Goal: Information Seeking & Learning: Find specific fact

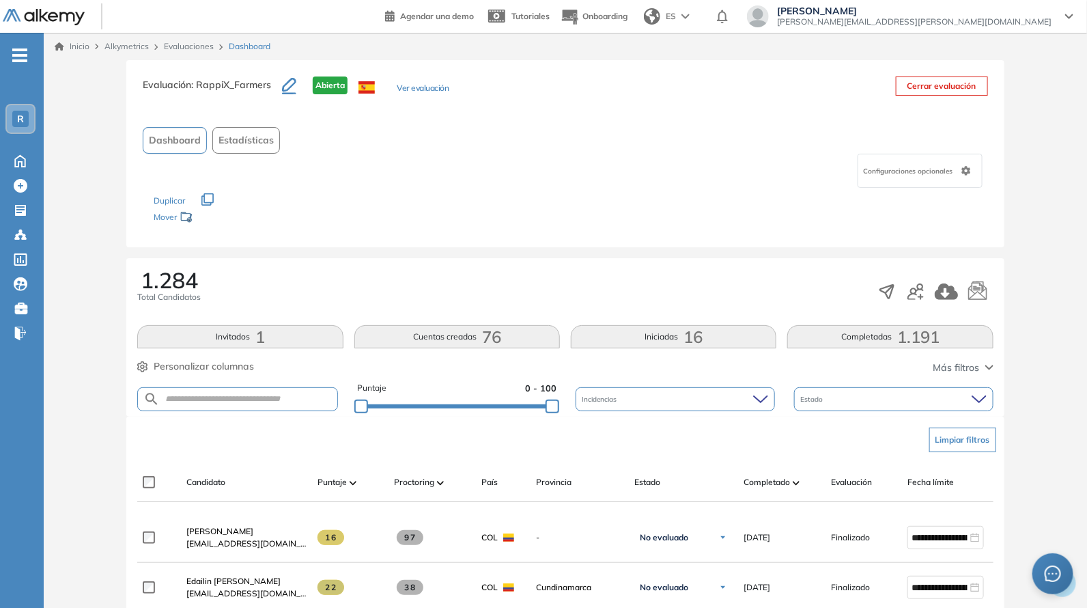
click at [514, 411] on div "Puntaje 0 - 100" at bounding box center [456, 399] width 199 height 35
click at [512, 411] on div "Puntaje 0 - 100" at bounding box center [456, 399] width 199 height 35
click at [512, 404] on div at bounding box center [456, 406] width 191 height 8
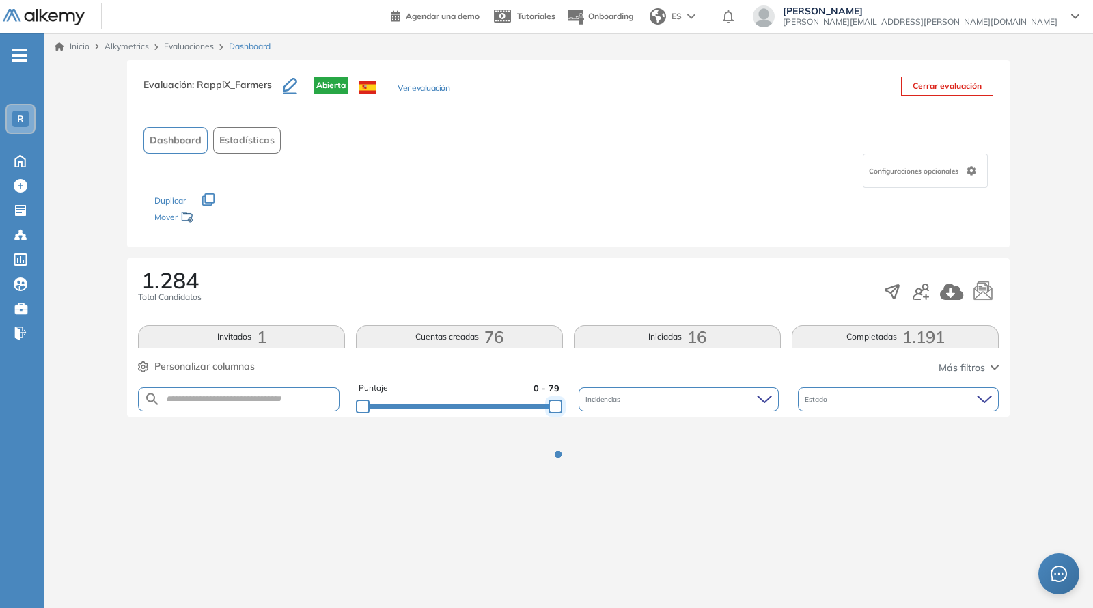
drag, startPoint x: 512, startPoint y: 404, endPoint x: 594, endPoint y: 380, distance: 85.4
click at [601, 403] on div "Puntaje 0 - 79 Incidencias Estado" at bounding box center [568, 399] width 861 height 35
click at [538, 244] on div "Evaluación : RappiX_Farmers Abierta Ver evaluación Cerrar evaluación Dashboard …" at bounding box center [568, 153] width 882 height 187
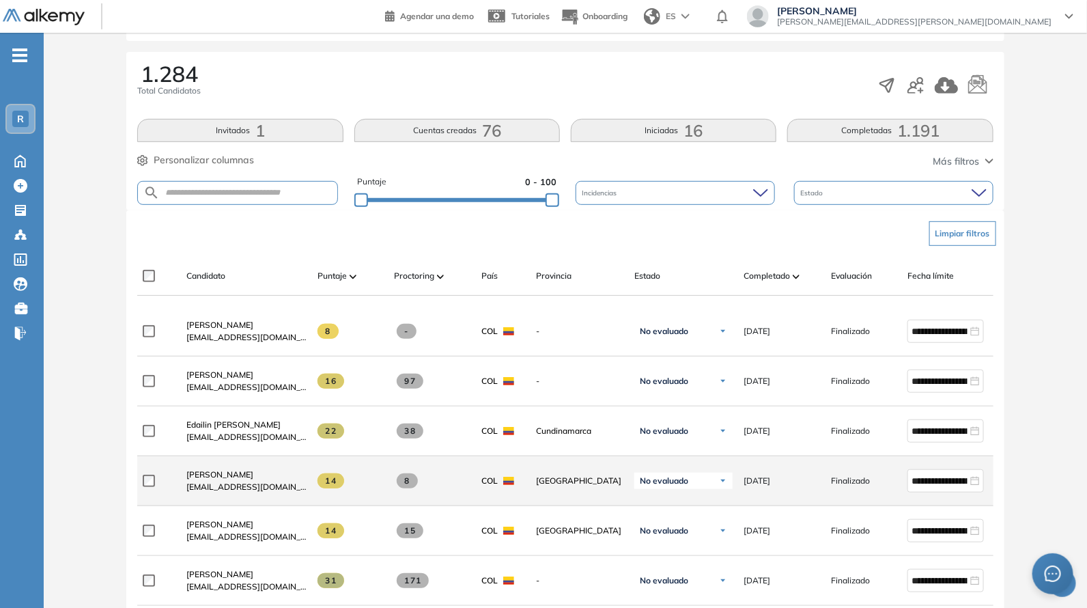
scroll to position [199, 0]
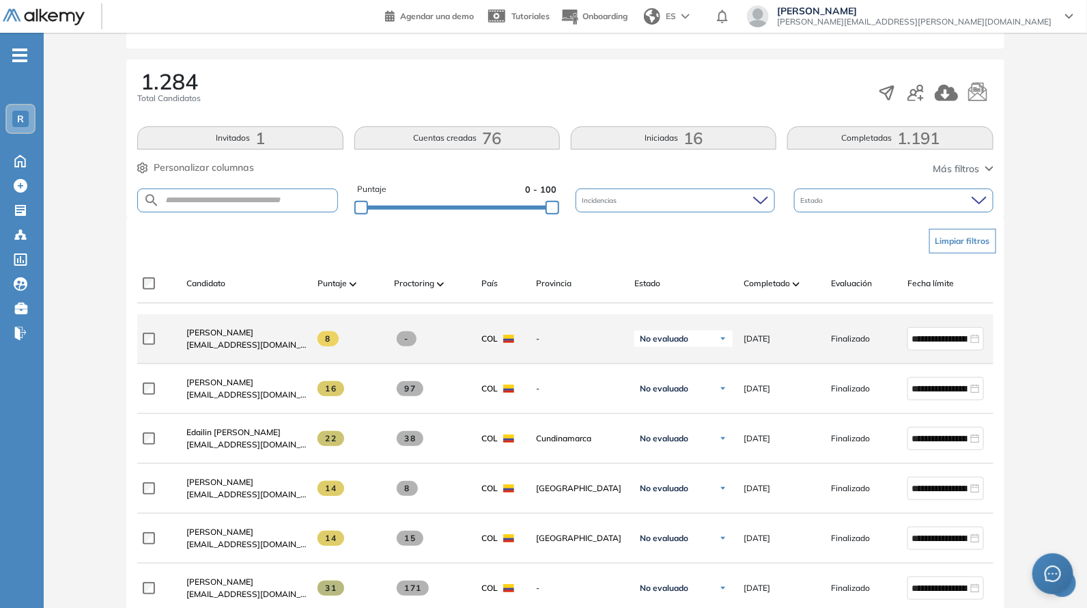
click at [178, 350] on div "[PERSON_NAME] [EMAIL_ADDRESS][DOMAIN_NAME]" at bounding box center [241, 339] width 131 height 46
drag, startPoint x: 217, startPoint y: 351, endPoint x: 313, endPoint y: 363, distance: 96.4
click at [322, 364] on div "**********" at bounding box center [596, 339] width 918 height 50
copy div "[EMAIL_ADDRESS][DOMAIN_NAME]"
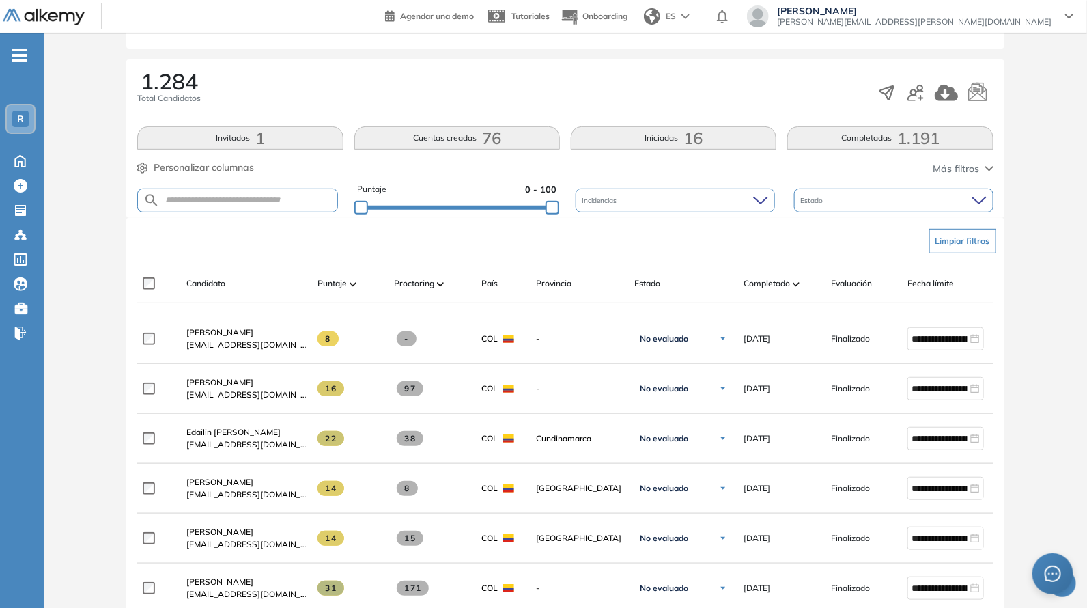
click at [253, 253] on div "Limpiar filtros" at bounding box center [568, 241] width 856 height 41
click at [519, 208] on div "Evaluación : RappiX_Farmers Abierta Ver evaluación Cerrar evaluación Dashboard …" at bounding box center [565, 595] width 1033 height 1469
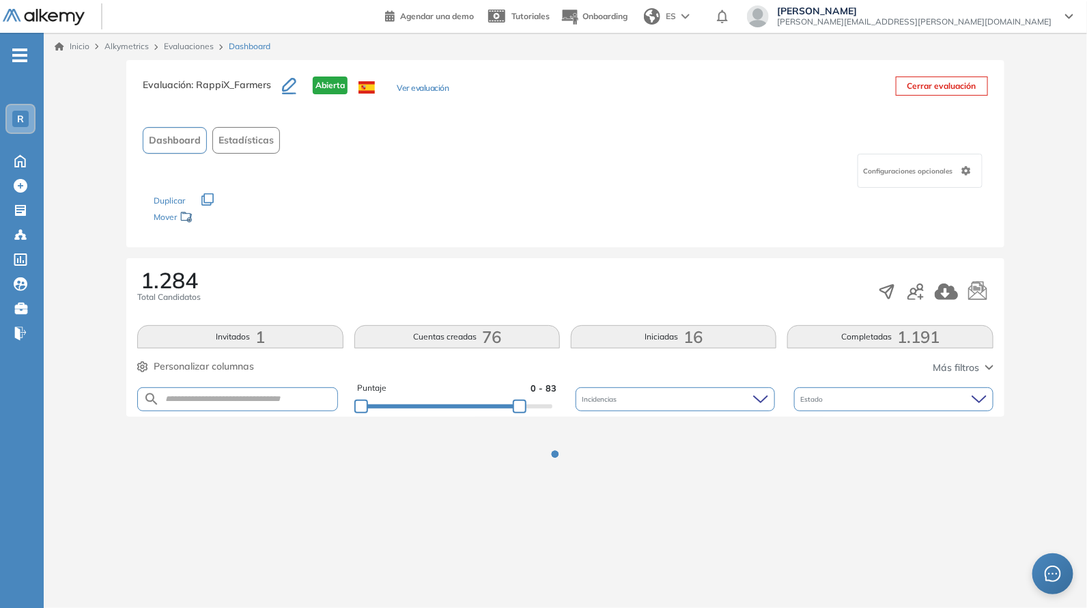
scroll to position [0, 0]
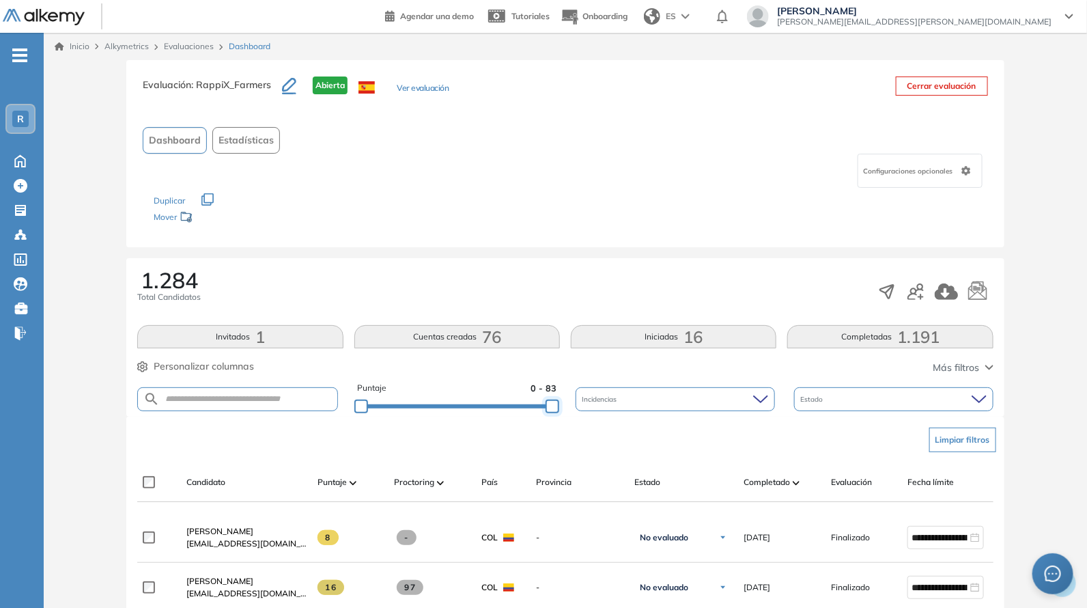
drag, startPoint x: 542, startPoint y: 402, endPoint x: 615, endPoint y: 383, distance: 76.4
click at [618, 400] on div "Puntaje 0 - 83 Incidencias Estado" at bounding box center [565, 399] width 856 height 35
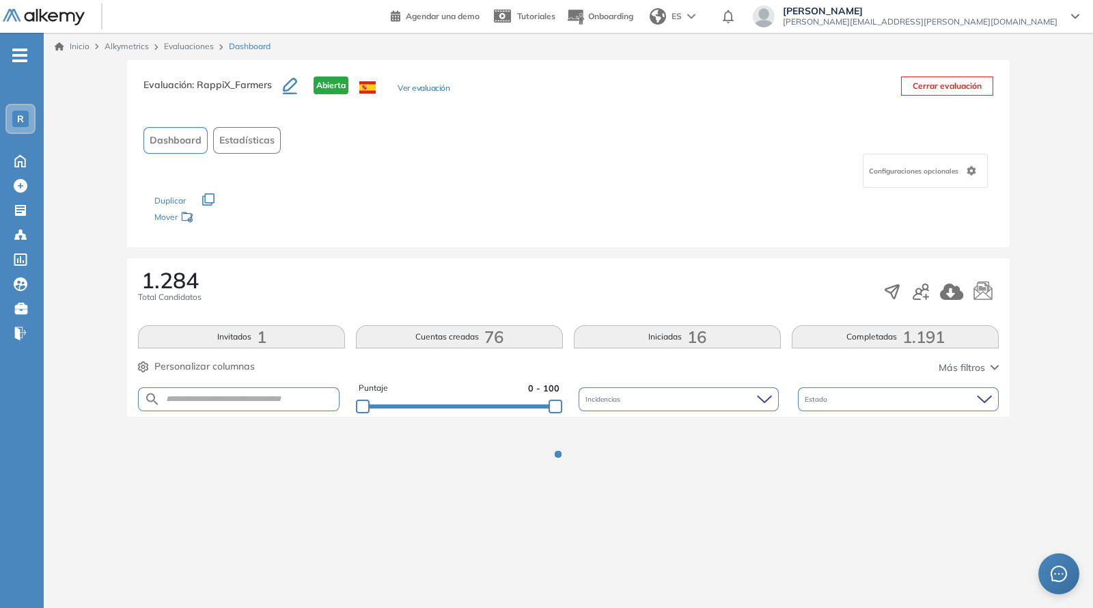
click at [568, 194] on div "Duplicar" at bounding box center [568, 194] width 828 height 12
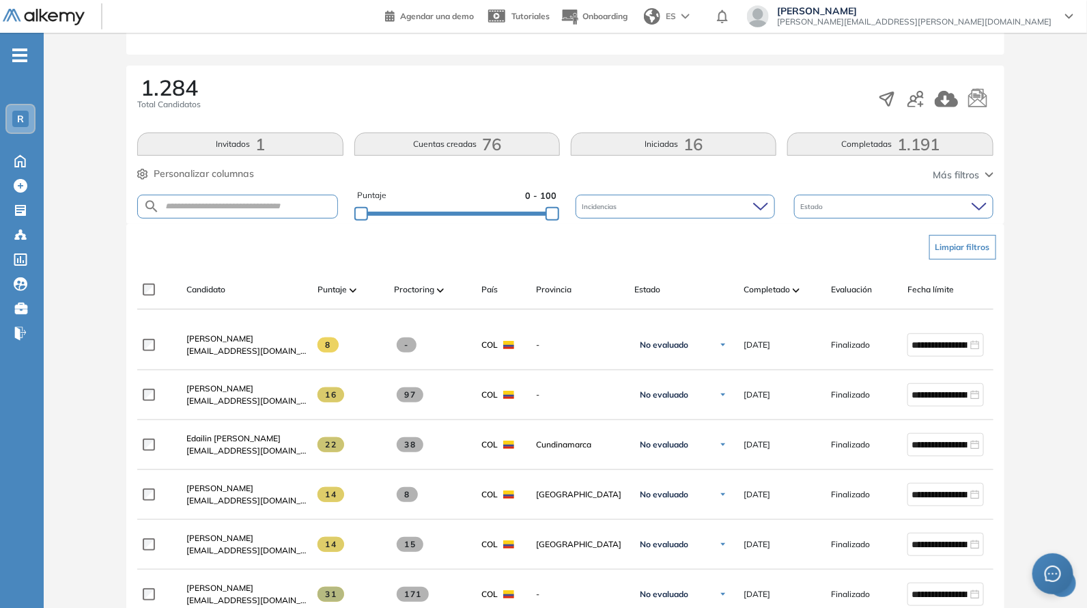
scroll to position [199, 0]
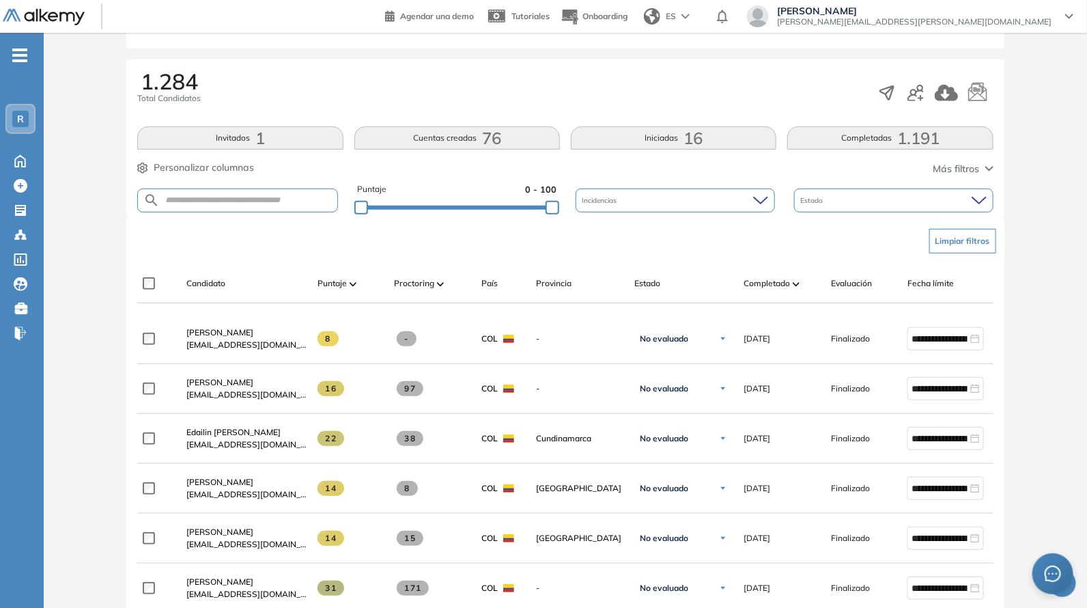
click at [287, 189] on form at bounding box center [237, 201] width 200 height 24
click at [279, 203] on input "text" at bounding box center [248, 200] width 177 height 10
paste input "**********"
type input "**********"
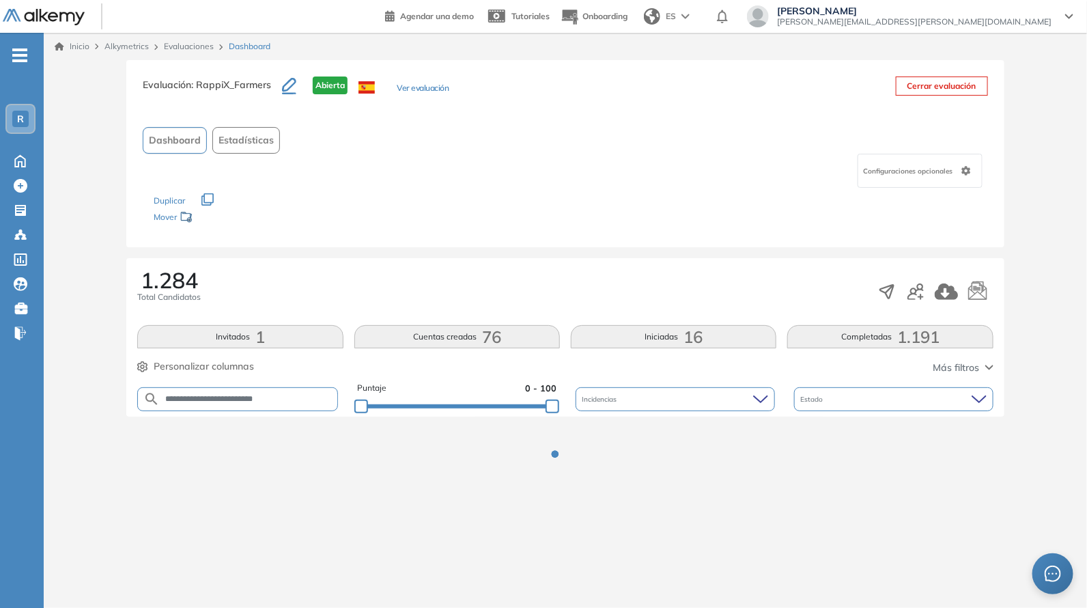
scroll to position [0, 0]
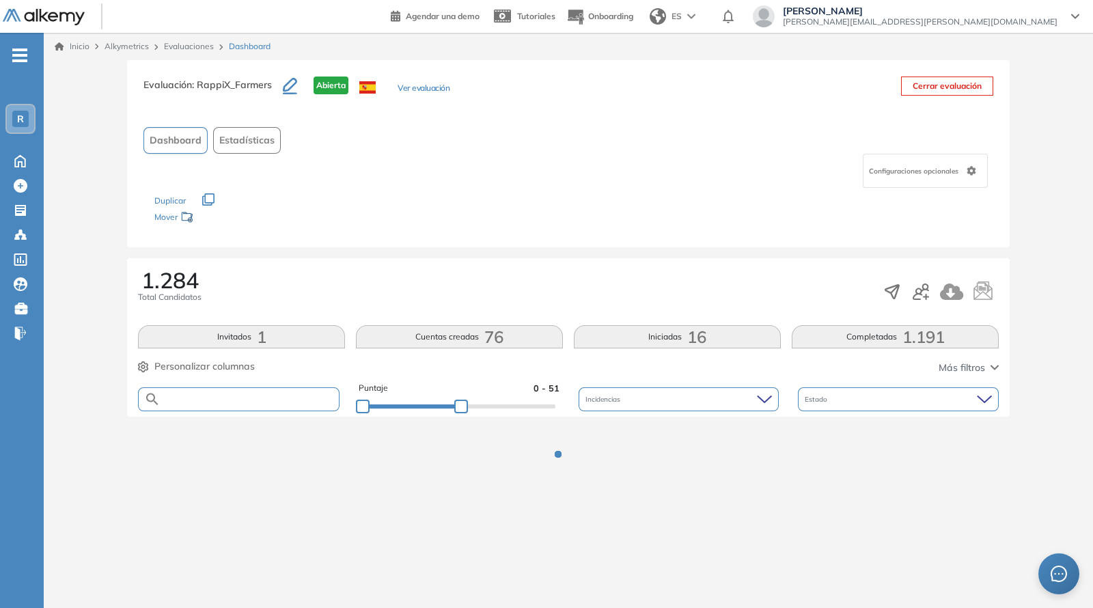
click at [461, 406] on div at bounding box center [459, 406] width 193 height 8
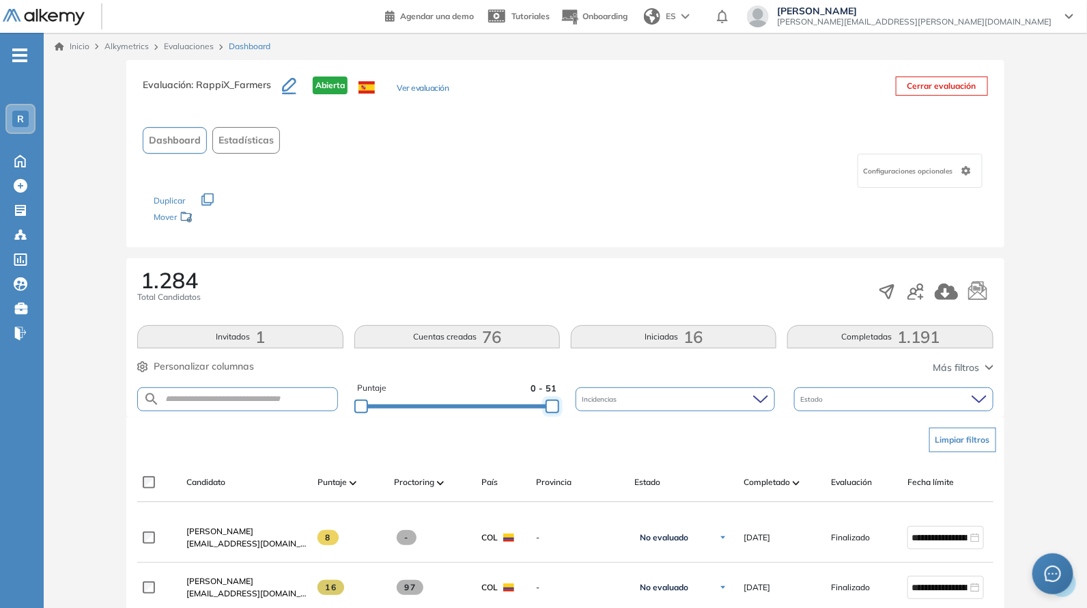
drag, startPoint x: 461, startPoint y: 406, endPoint x: 583, endPoint y: 408, distance: 121.6
click at [583, 408] on div "Puntaje 0 - 51 Incidencias Estado" at bounding box center [565, 399] width 856 height 35
click at [558, 236] on div "Evaluación : RappiX_Farmers Abierta Ver evaluación Cerrar evaluación Dashboard …" at bounding box center [565, 153] width 878 height 187
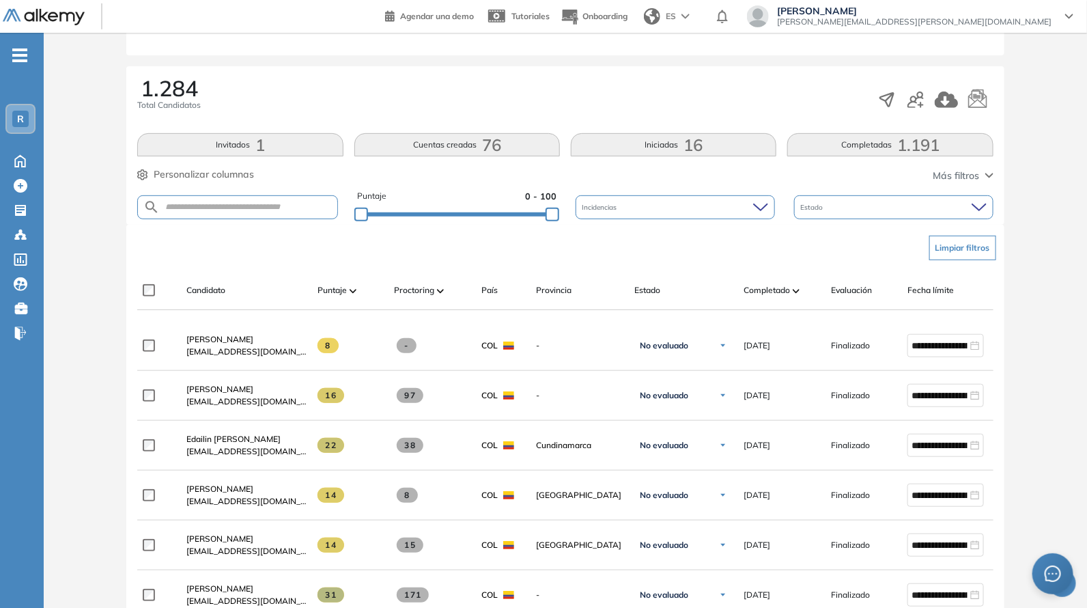
scroll to position [199, 0]
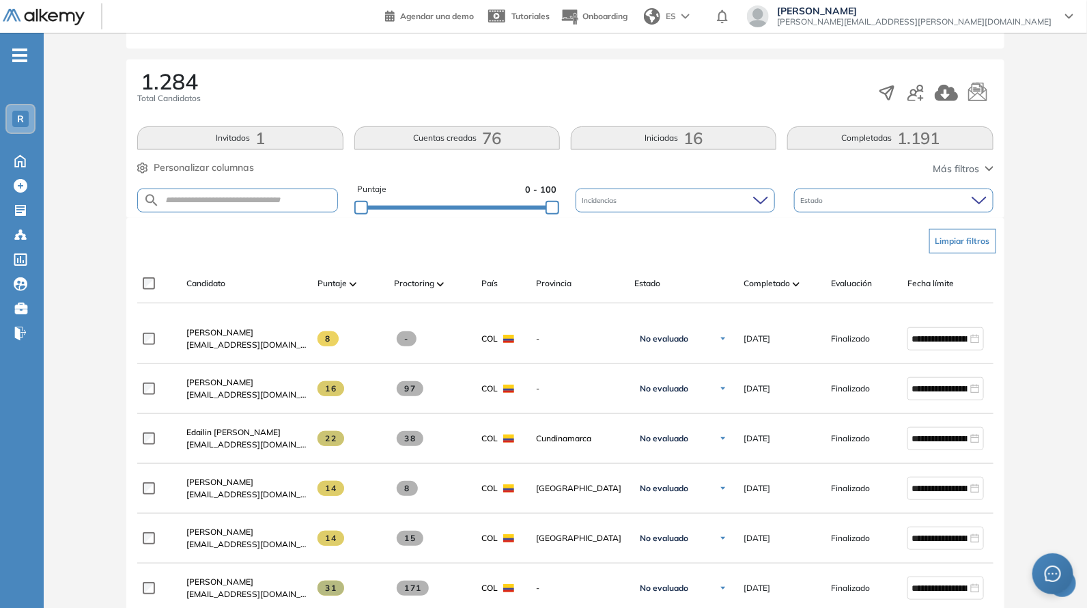
click at [262, 232] on div "Limpiar filtros" at bounding box center [568, 241] width 856 height 41
click at [508, 195] on div "Puntaje 0 - 100" at bounding box center [456, 200] width 199 height 35
click at [516, 212] on div "Puntaje 0 - 100" at bounding box center [456, 200] width 199 height 35
click at [516, 210] on div "Puntaje 0 - 100" at bounding box center [456, 200] width 199 height 35
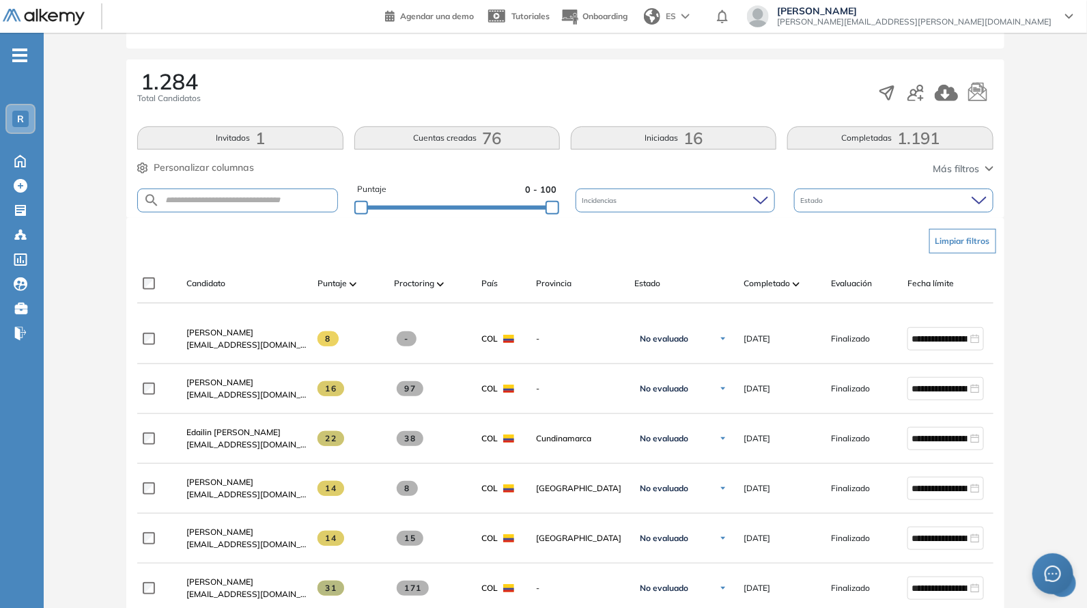
drag, startPoint x: 516, startPoint y: 210, endPoint x: 516, endPoint y: 201, distance: 8.9
click at [516, 208] on div "Puntaje 0 - 100" at bounding box center [456, 200] width 199 height 35
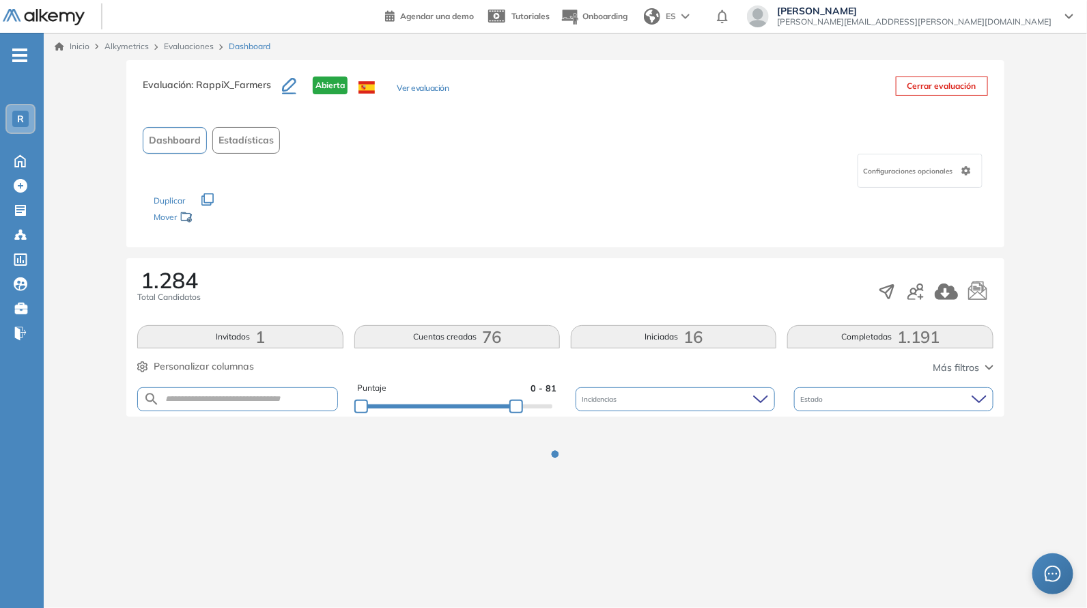
click at [516, 201] on div "Evaluación : RappiX_Farmers Abierta Ver evaluación Cerrar evaluación Dashboard …" at bounding box center [565, 286] width 1033 height 452
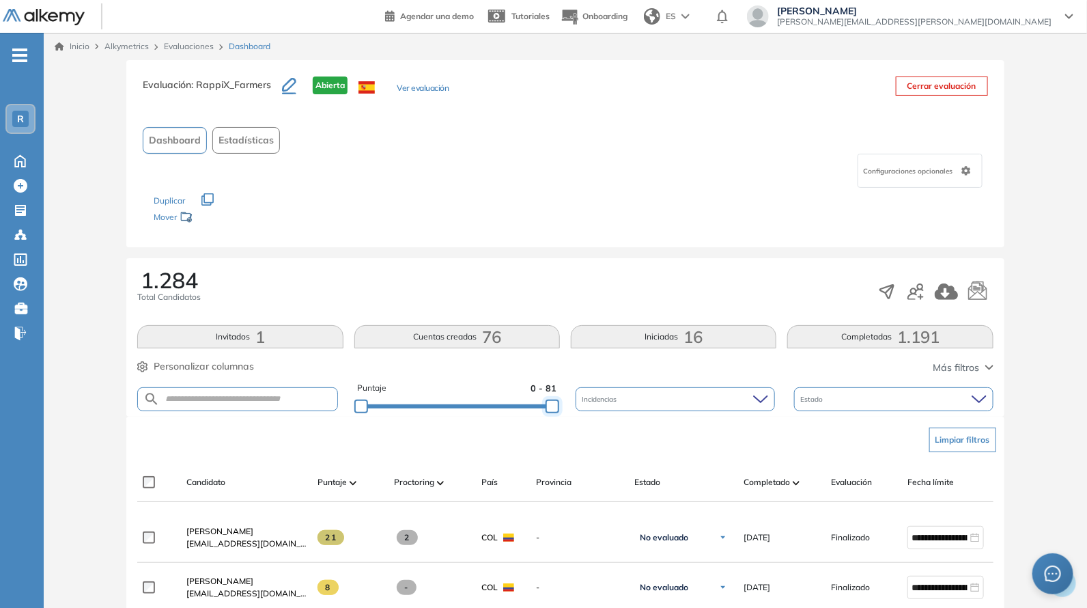
drag, startPoint x: 525, startPoint y: 401, endPoint x: 576, endPoint y: 397, distance: 51.4
click at [576, 397] on div "Puntaje 0 - 81 Incidencias Estado" at bounding box center [565, 399] width 856 height 35
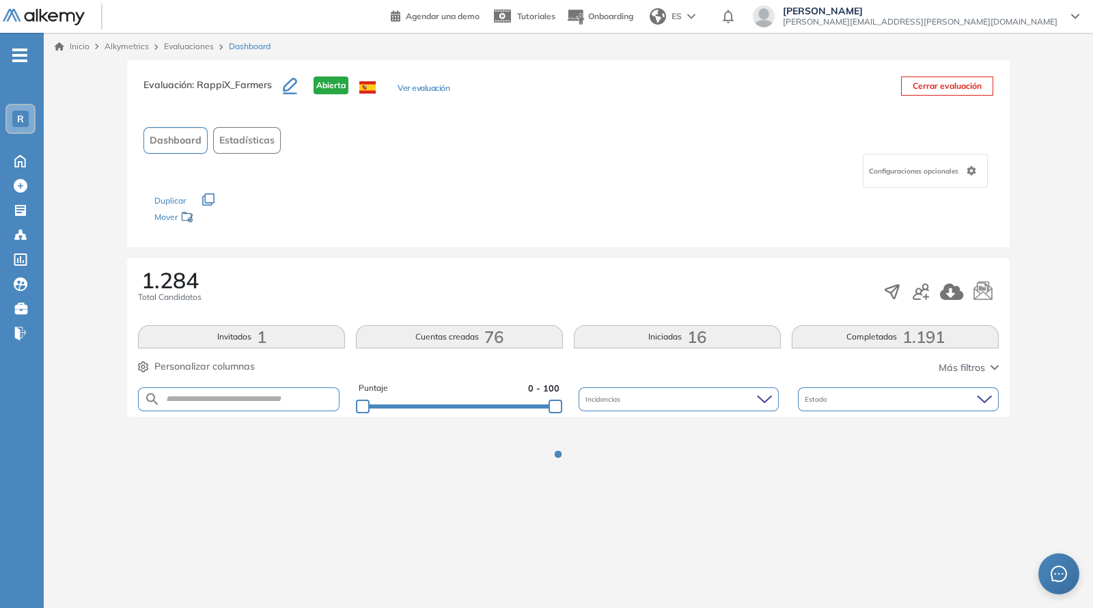
click at [525, 270] on div "1.284 Total Candidatos" at bounding box center [568, 291] width 861 height 45
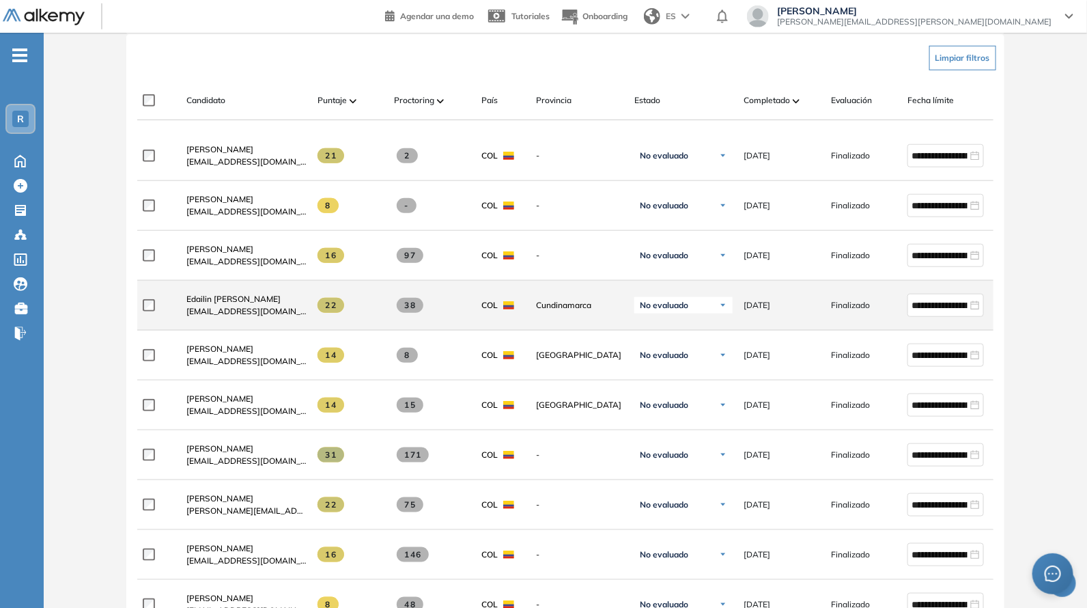
scroll to position [398, 0]
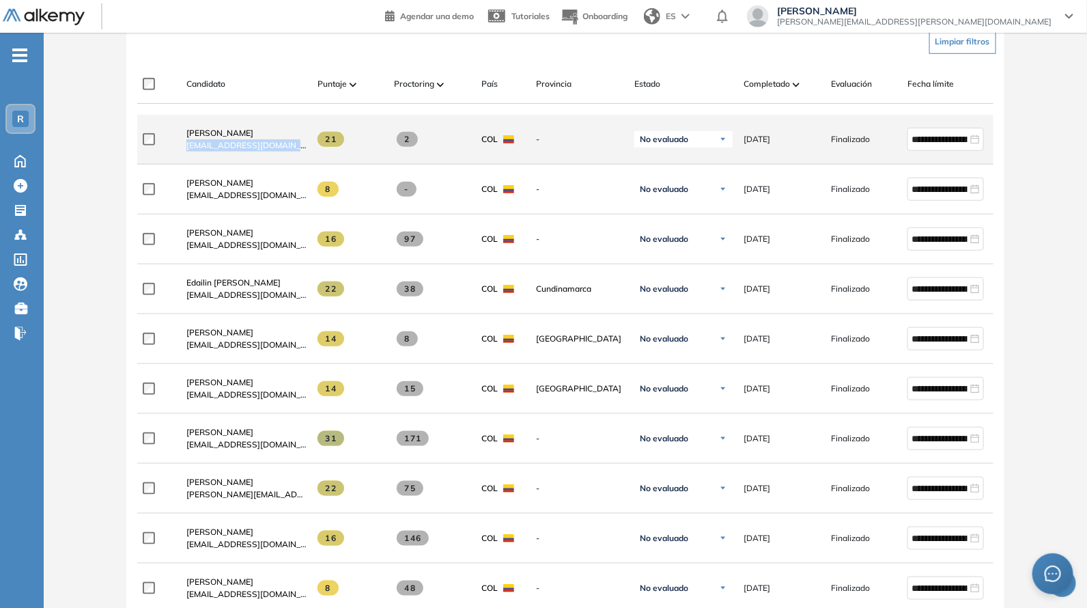
drag, startPoint x: 205, startPoint y: 152, endPoint x: 319, endPoint y: 158, distance: 114.2
click at [319, 158] on div "**********" at bounding box center [596, 140] width 918 height 50
copy div "[EMAIL_ADDRESS][DOMAIN_NAME]"
